Goal: Find specific page/section: Find specific page/section

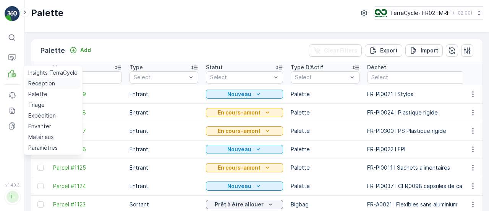
click at [41, 81] on p "Reception" at bounding box center [41, 83] width 27 height 8
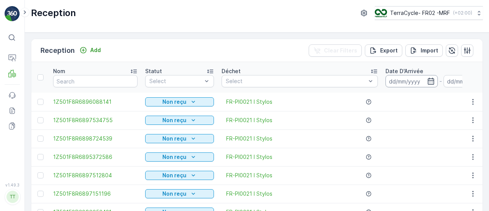
click at [417, 75] on input at bounding box center [412, 81] width 52 height 12
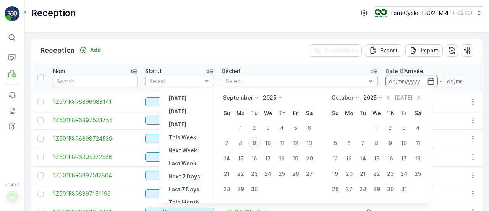
click at [254, 142] on div "9" at bounding box center [254, 143] width 12 height 12
type input "[DATE]"
click at [253, 142] on div "9" at bounding box center [254, 143] width 12 height 12
type input "[DATE]"
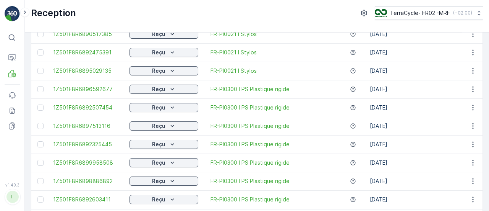
scroll to position [830, 0]
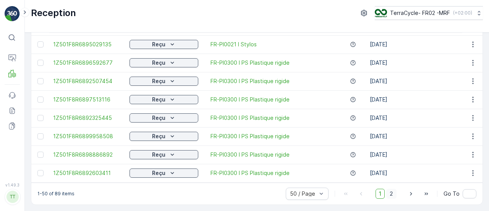
click at [392, 194] on span "2" at bounding box center [391, 193] width 10 height 10
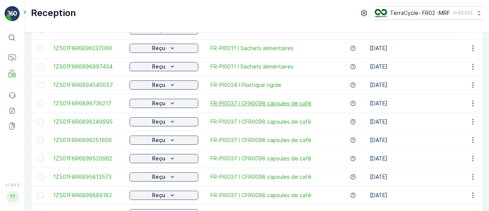
scroll to position [629, 0]
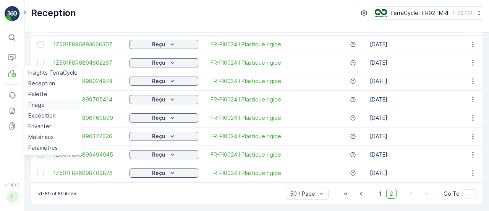
click at [34, 105] on p "Triage" at bounding box center [36, 105] width 16 height 8
